Goal: Communication & Community: Answer question/provide support

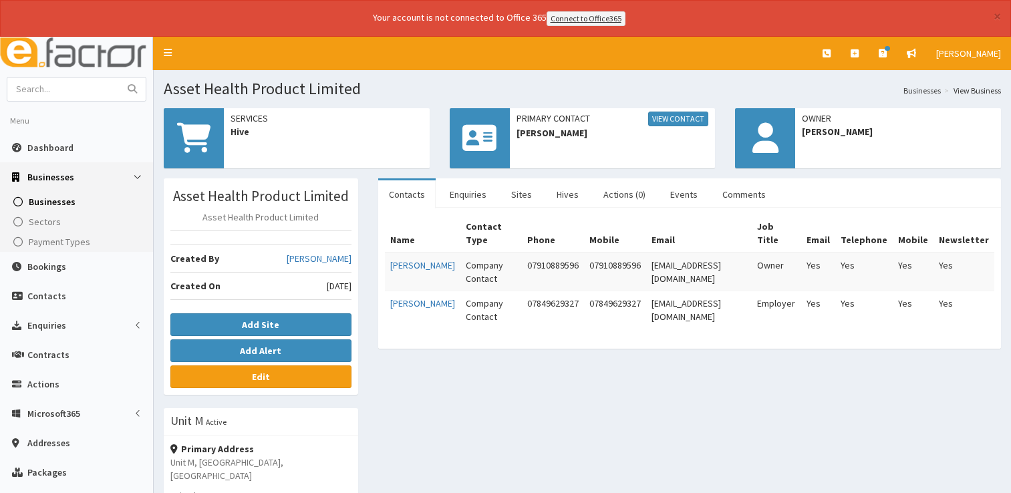
scroll to position [67, 0]
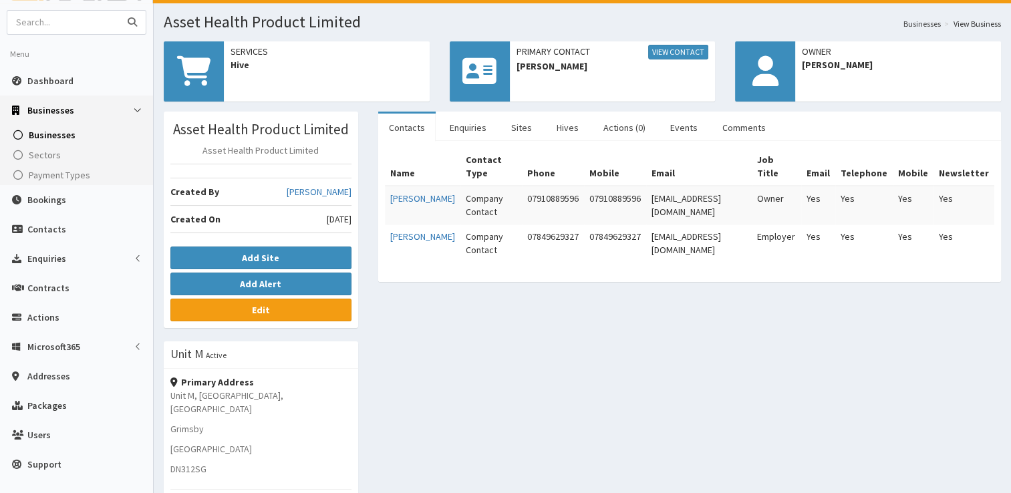
click at [87, 22] on input "text" at bounding box center [63, 22] width 112 height 23
type input "expert spray"
click at [119, 11] on button "submit" at bounding box center [132, 22] width 27 height 23
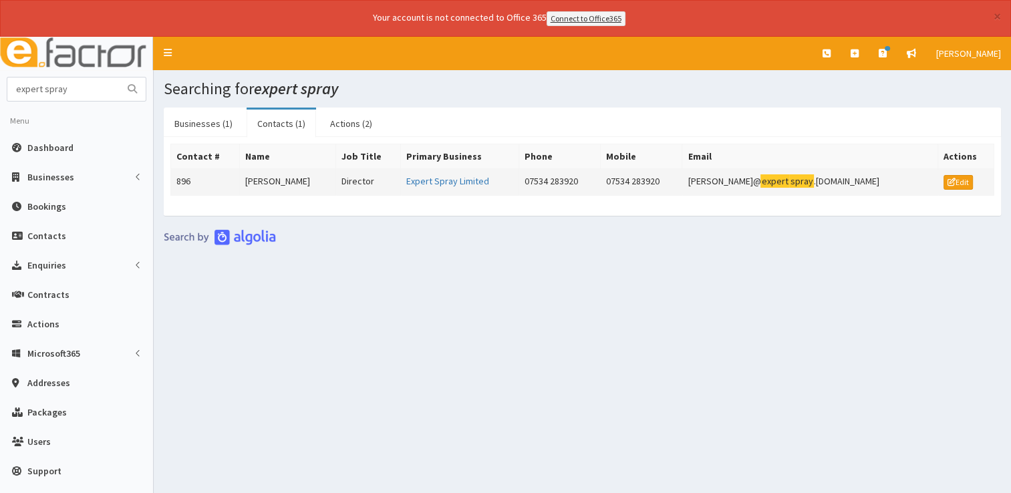
click at [291, 176] on td "[PERSON_NAME]" at bounding box center [288, 181] width 96 height 27
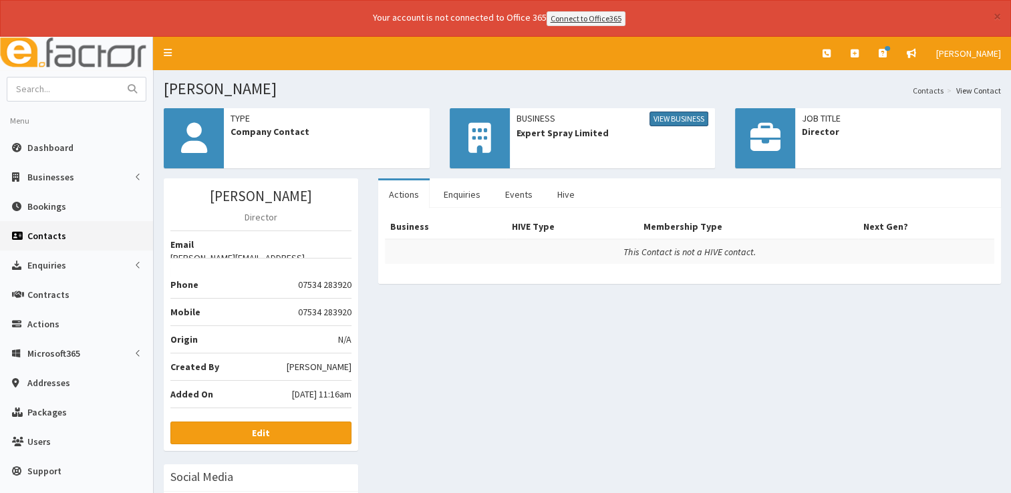
click at [686, 113] on link "View Business" at bounding box center [679, 119] width 59 height 15
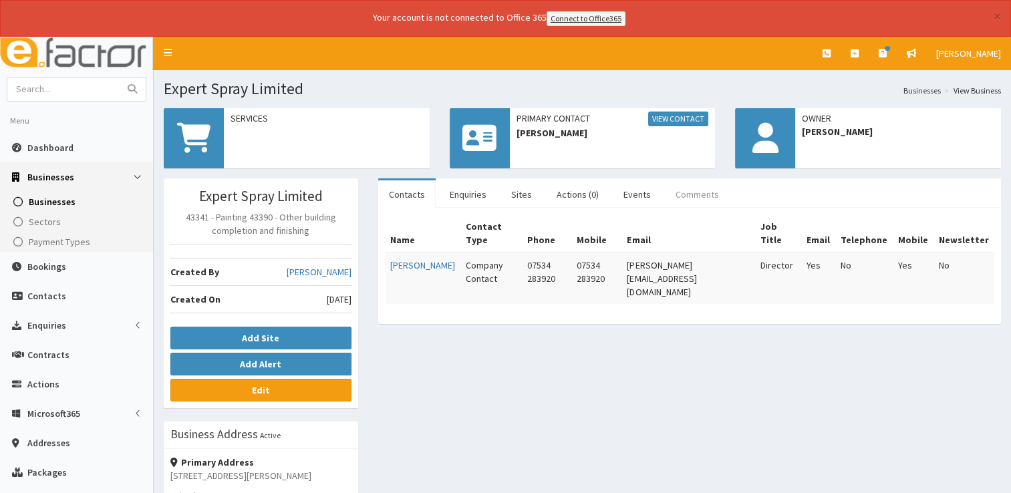
click at [686, 193] on link "Comments" at bounding box center [697, 194] width 65 height 28
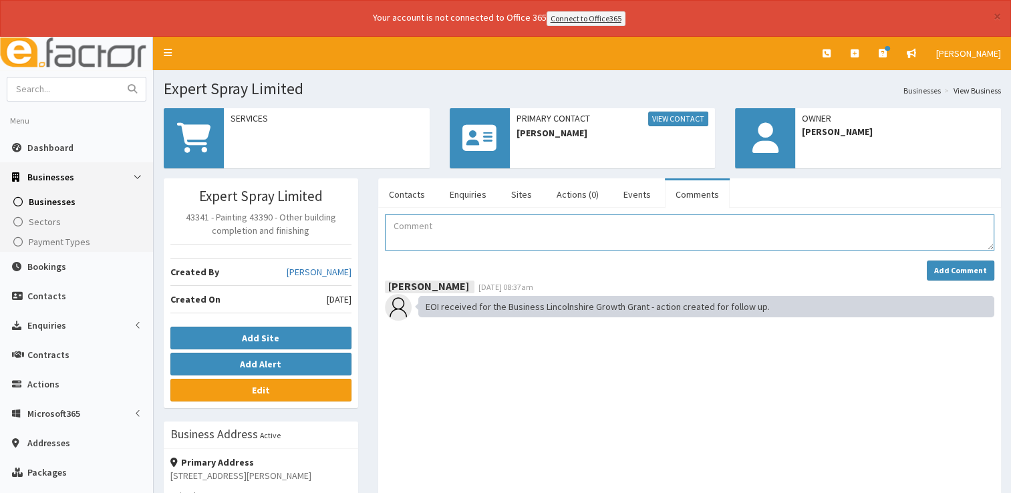
click at [480, 240] on textarea "Comment" at bounding box center [690, 233] width 610 height 36
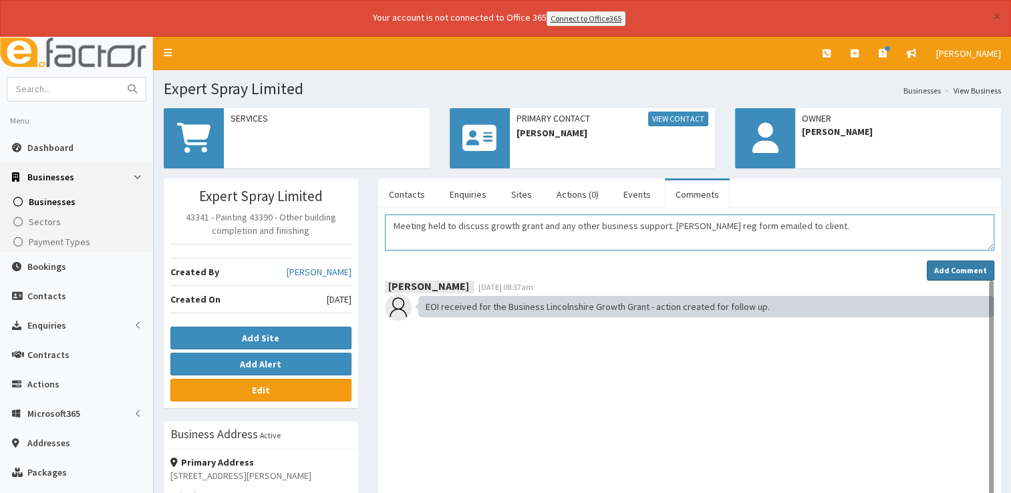
type textarea "Meeting held to discuss growth grant and any other business support. Grant reg …"
click at [975, 265] on strong "Add Comment" at bounding box center [960, 270] width 53 height 10
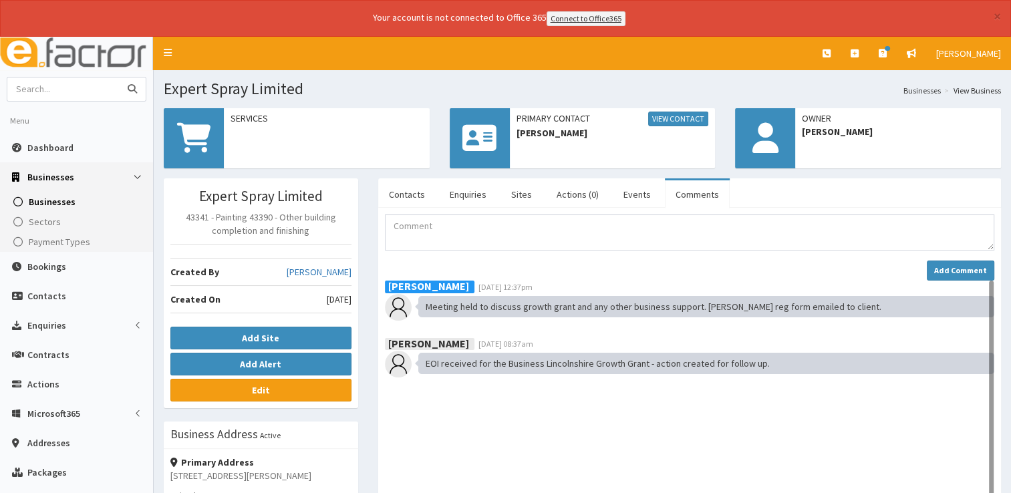
click at [99, 90] on input "text" at bounding box center [63, 89] width 112 height 23
type input "gpl"
click at [119, 78] on button "submit" at bounding box center [132, 89] width 27 height 23
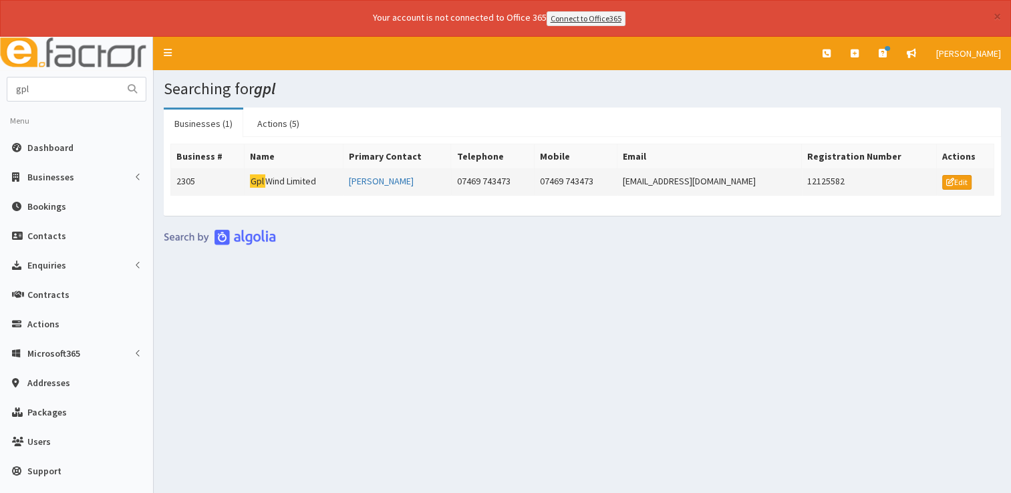
click at [281, 183] on td "Gpl Wind Limited" at bounding box center [294, 181] width 99 height 27
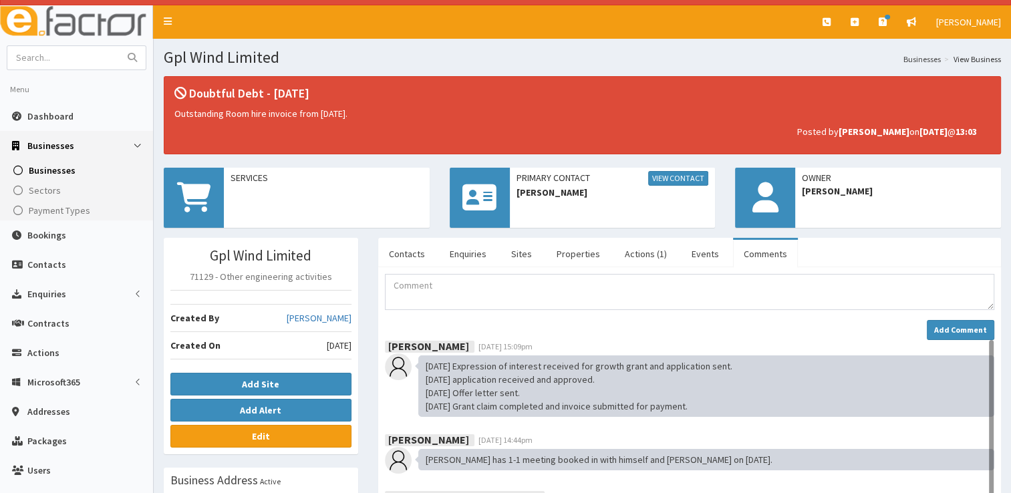
scroll to position [33, 0]
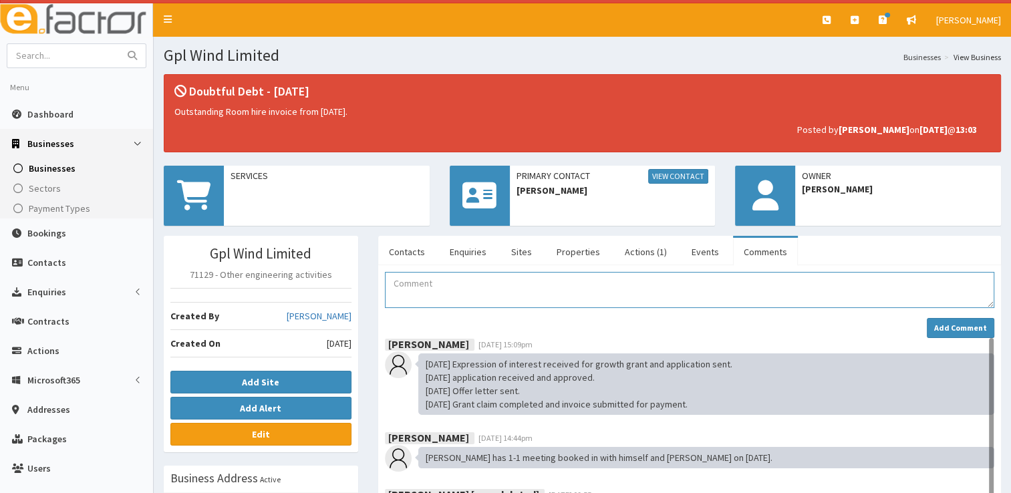
click at [492, 285] on textarea "Comment" at bounding box center [690, 290] width 610 height 36
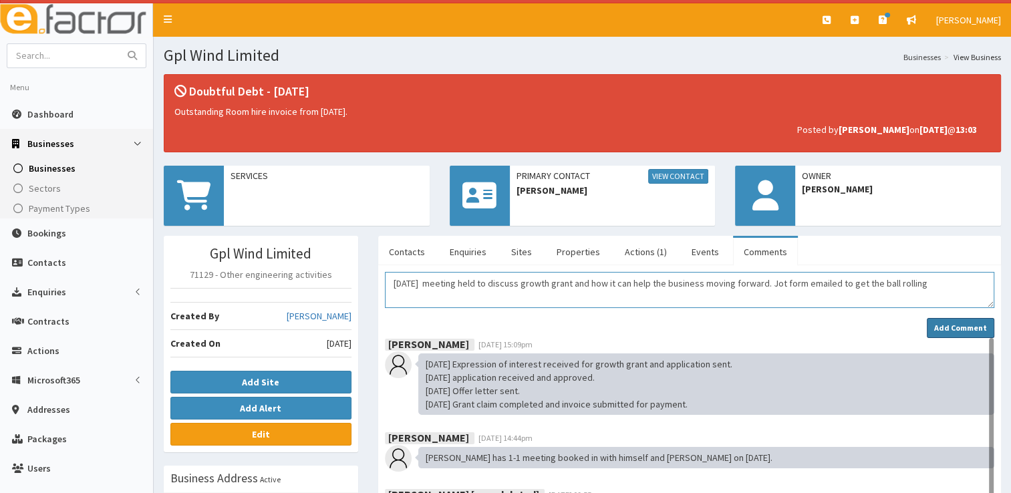
type textarea "[DATE] meeting held to discuss growth grant and how it can help the business mo…"
click at [974, 325] on strong "Add Comment" at bounding box center [960, 328] width 53 height 10
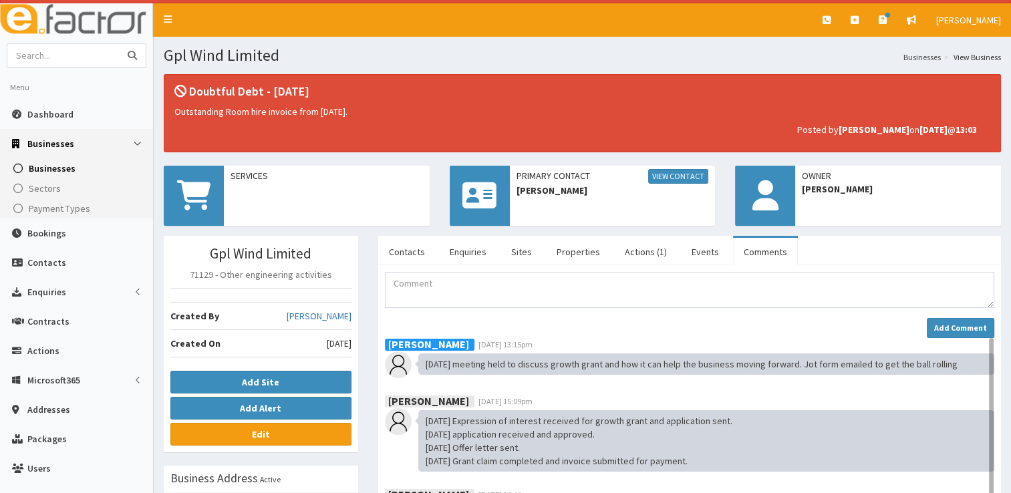
click at [53, 50] on input "text" at bounding box center [63, 55] width 112 height 23
type input "get personal"
click at [119, 44] on button "submit" at bounding box center [132, 55] width 27 height 23
